Goal: Transaction & Acquisition: Book appointment/travel/reservation

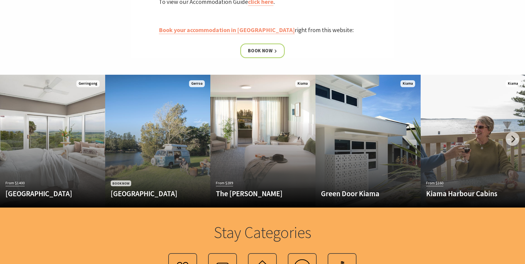
scroll to position [306, 0]
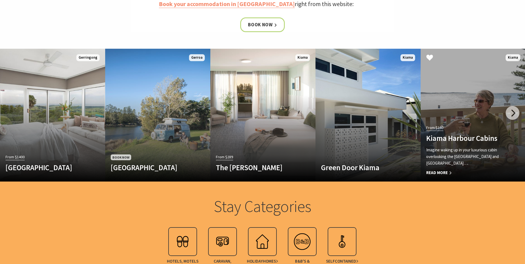
click at [459, 147] on p "Imagine waking up in your luxurious cabin overlooking the [GEOGRAPHIC_DATA] and…" at bounding box center [465, 157] width 78 height 20
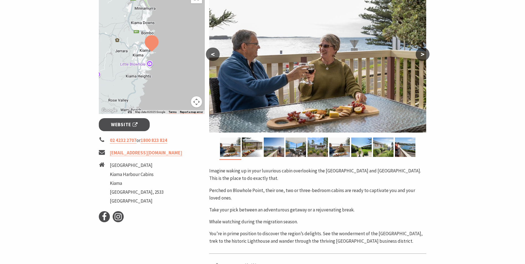
scroll to position [111, 0]
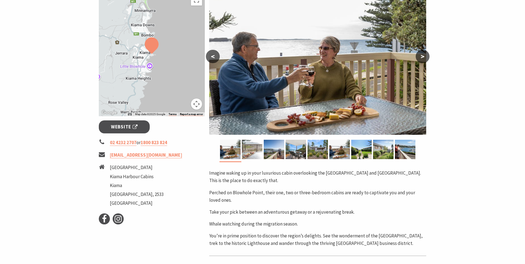
click at [249, 154] on img at bounding box center [252, 149] width 20 height 19
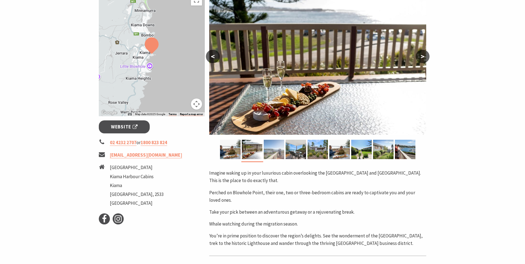
click at [279, 154] on img at bounding box center [274, 149] width 20 height 19
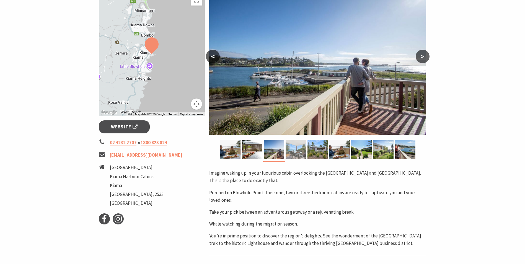
click at [291, 153] on img at bounding box center [295, 149] width 20 height 19
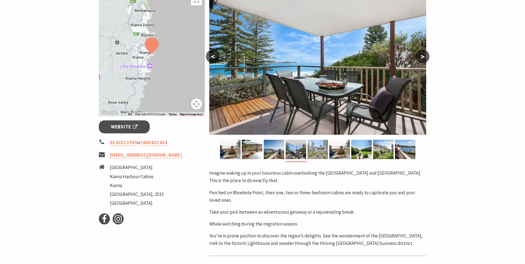
click at [313, 152] on img at bounding box center [317, 149] width 20 height 19
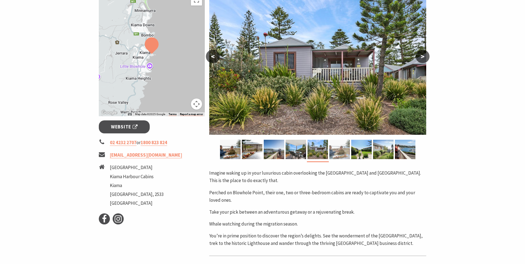
click at [333, 151] on img at bounding box center [339, 149] width 20 height 19
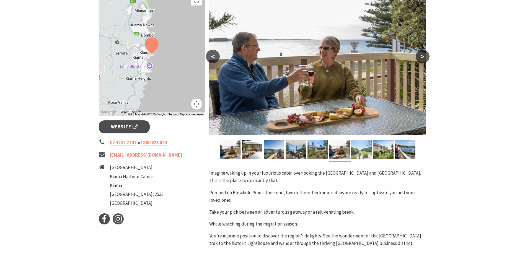
click at [358, 154] on img at bounding box center [361, 149] width 20 height 19
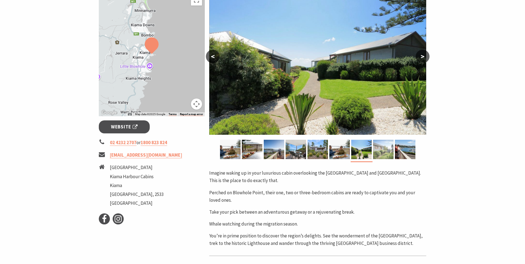
click at [379, 151] on img at bounding box center [383, 149] width 20 height 19
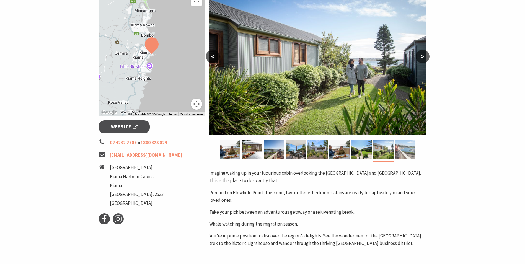
click at [404, 152] on img at bounding box center [405, 149] width 20 height 19
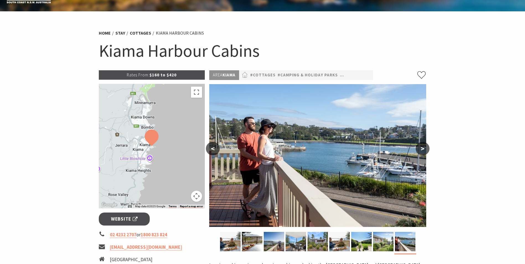
scroll to position [0, 0]
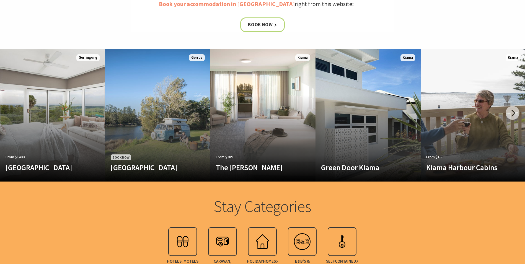
scroll to position [306, 0]
click at [514, 113] on div at bounding box center [512, 113] width 14 height 14
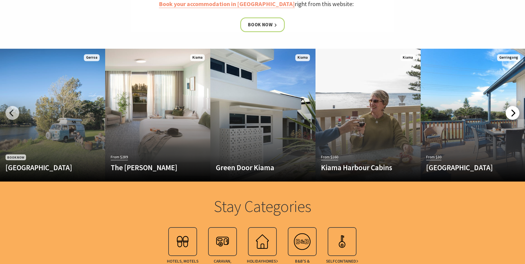
click at [513, 112] on div at bounding box center [512, 113] width 14 height 14
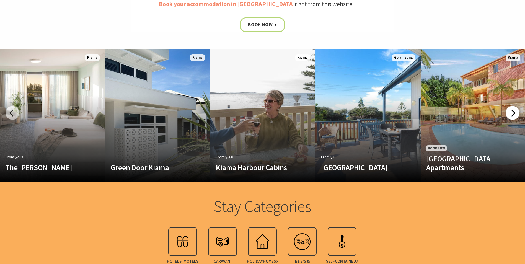
click at [514, 113] on div at bounding box center [512, 113] width 14 height 14
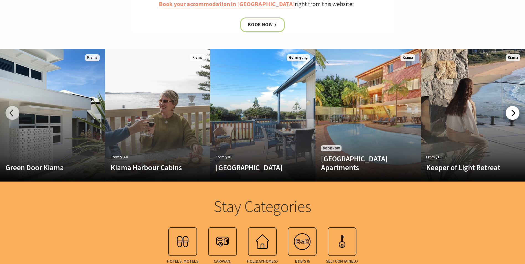
click at [513, 113] on div at bounding box center [512, 113] width 14 height 14
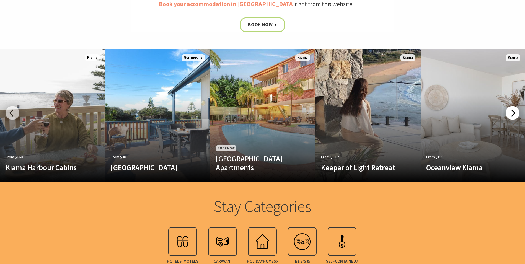
click at [513, 113] on div at bounding box center [512, 113] width 14 height 14
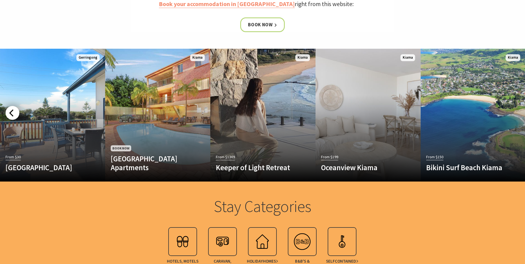
click at [9, 112] on div at bounding box center [13, 113] width 14 height 14
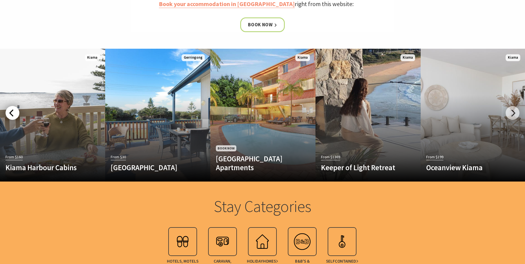
click at [9, 112] on div at bounding box center [13, 113] width 14 height 14
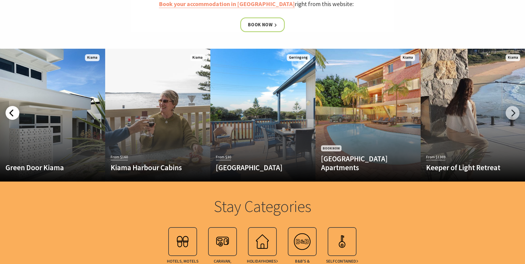
click at [9, 112] on div at bounding box center [13, 113] width 14 height 14
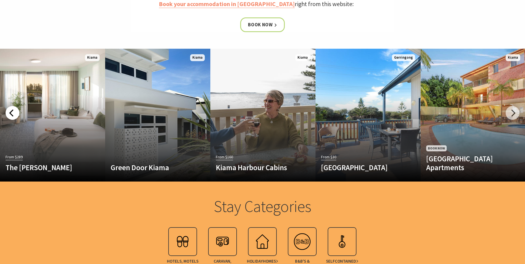
click at [9, 112] on div at bounding box center [13, 113] width 14 height 14
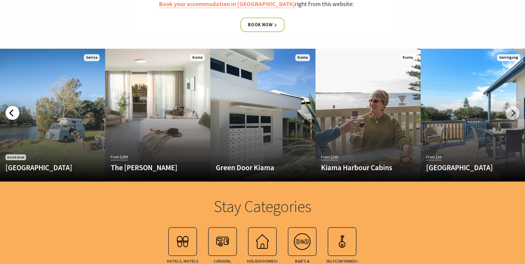
click at [9, 112] on div at bounding box center [13, 113] width 14 height 14
